Goal: Task Accomplishment & Management: Use online tool/utility

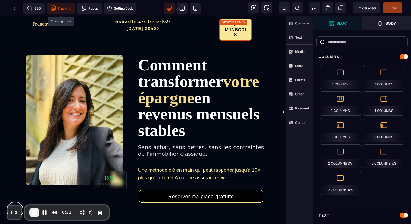
click at [65, 9] on span "Tracking" at bounding box center [61, 7] width 21 height 5
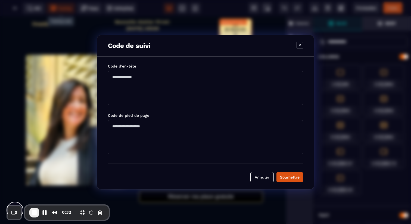
click at [137, 82] on textarea "Modal window" at bounding box center [205, 88] width 195 height 34
click at [151, 136] on textarea "Modal window" at bounding box center [205, 137] width 195 height 34
click at [154, 97] on textarea "Modal window" at bounding box center [205, 88] width 195 height 34
click at [300, 46] on icon "Modal window" at bounding box center [300, 45] width 7 height 7
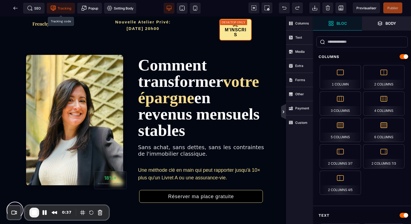
click at [284, 112] on icon at bounding box center [284, 111] width 2 height 3
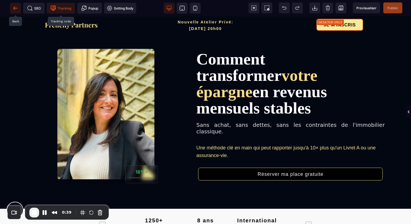
click at [13, 11] on span at bounding box center [15, 8] width 11 height 11
